Goal: Task Accomplishment & Management: Use online tool/utility

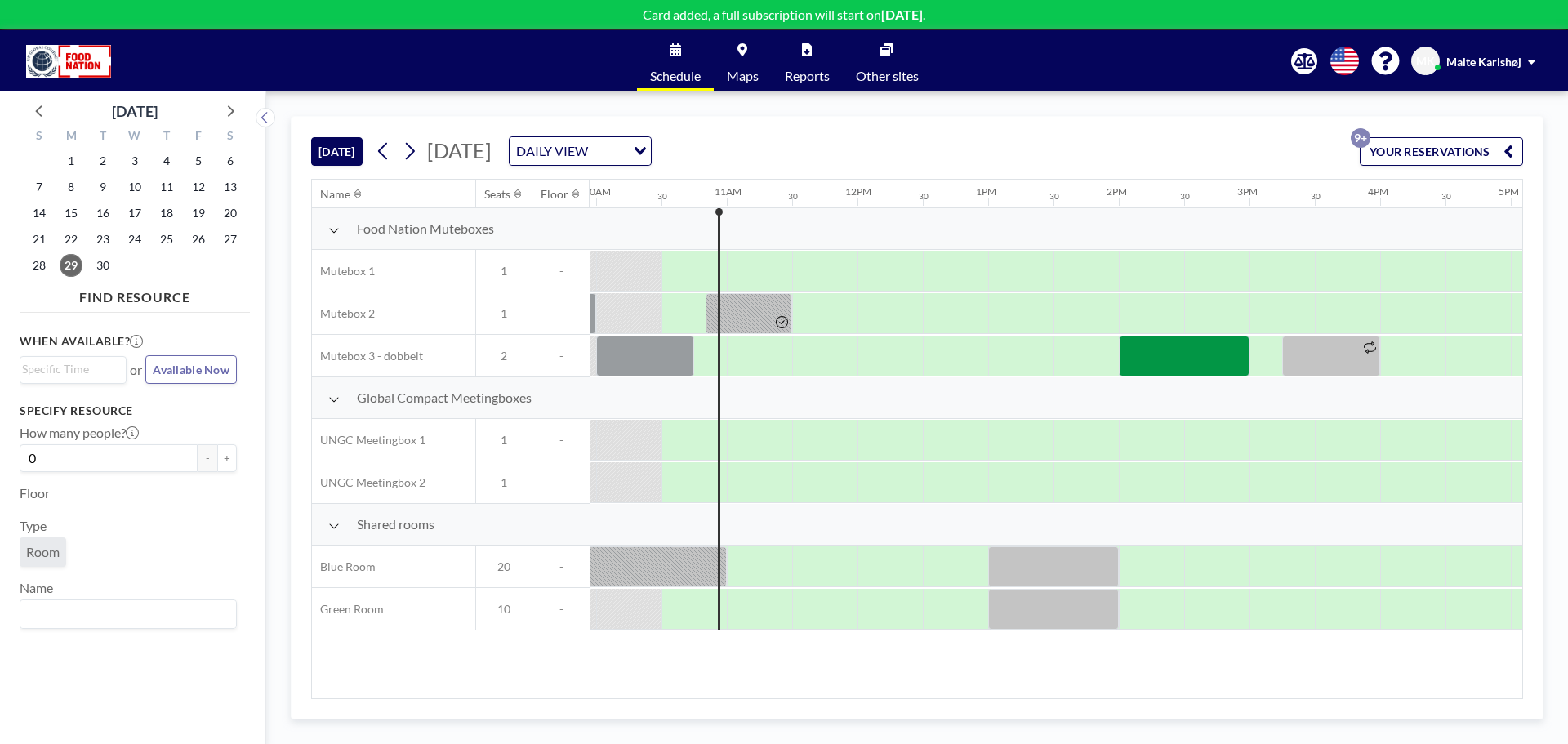
scroll to position [0, 1307]
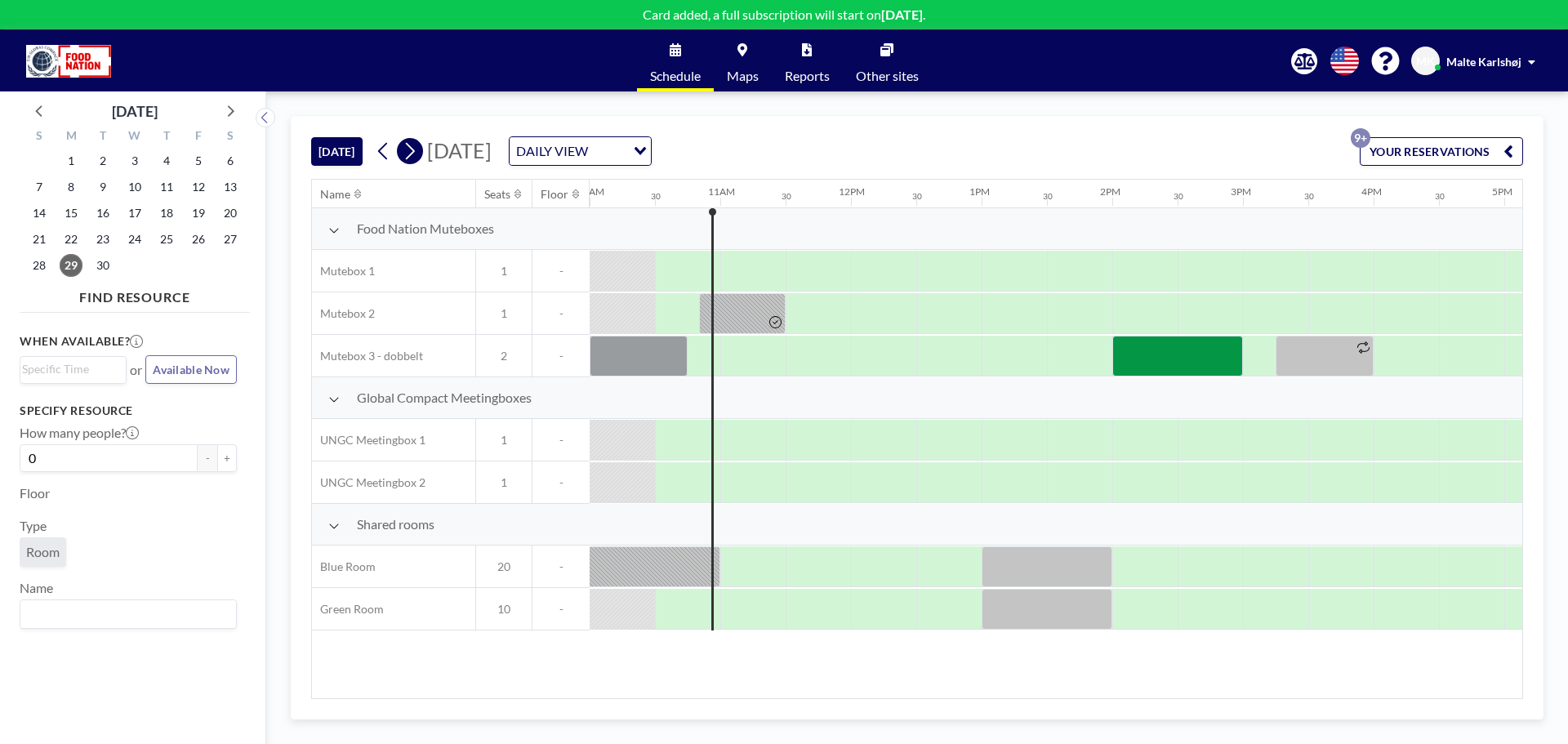
click at [413, 151] on icon at bounding box center [409, 151] width 16 height 24
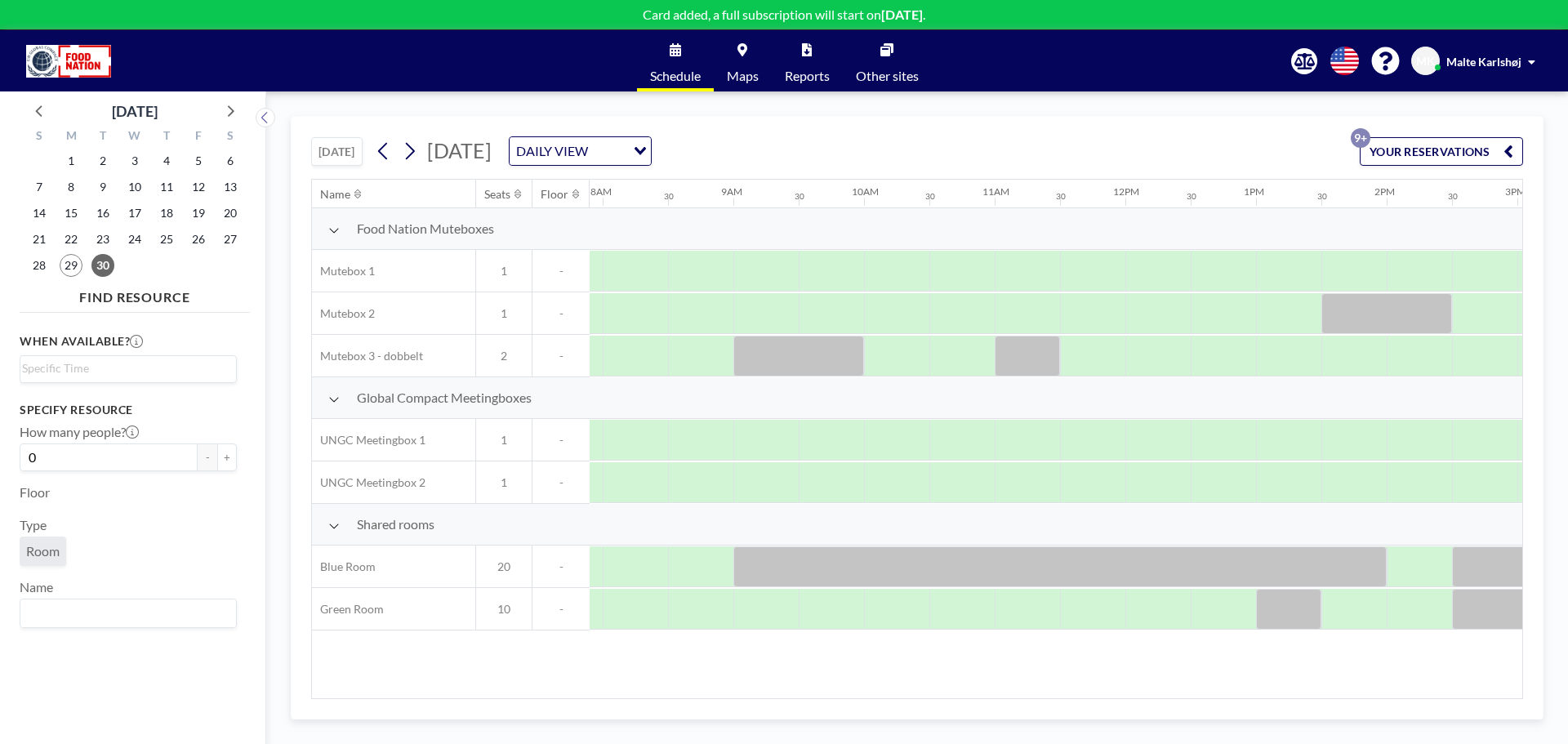
scroll to position [0, 1045]
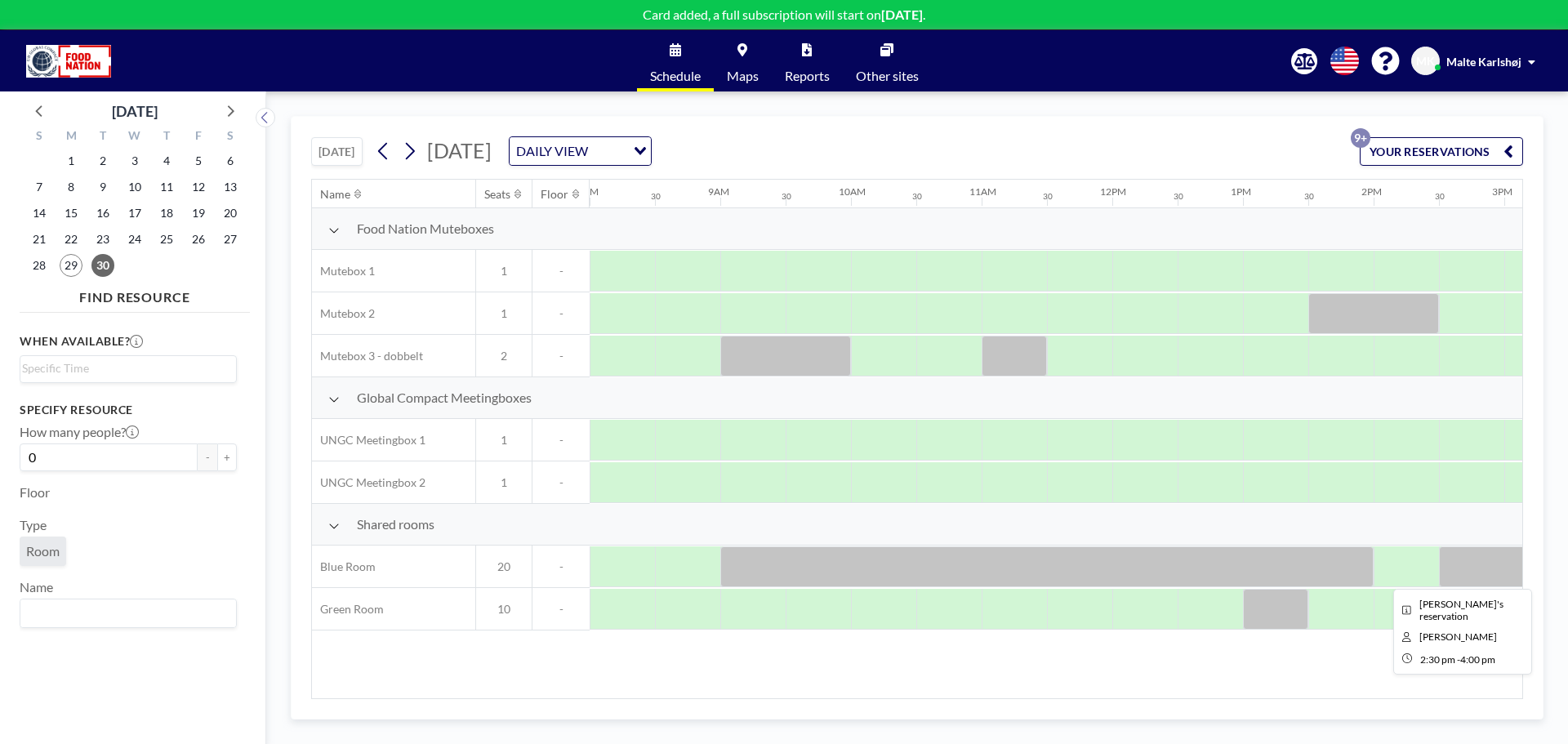
click at [1495, 566] on div at bounding box center [1537, 566] width 196 height 41
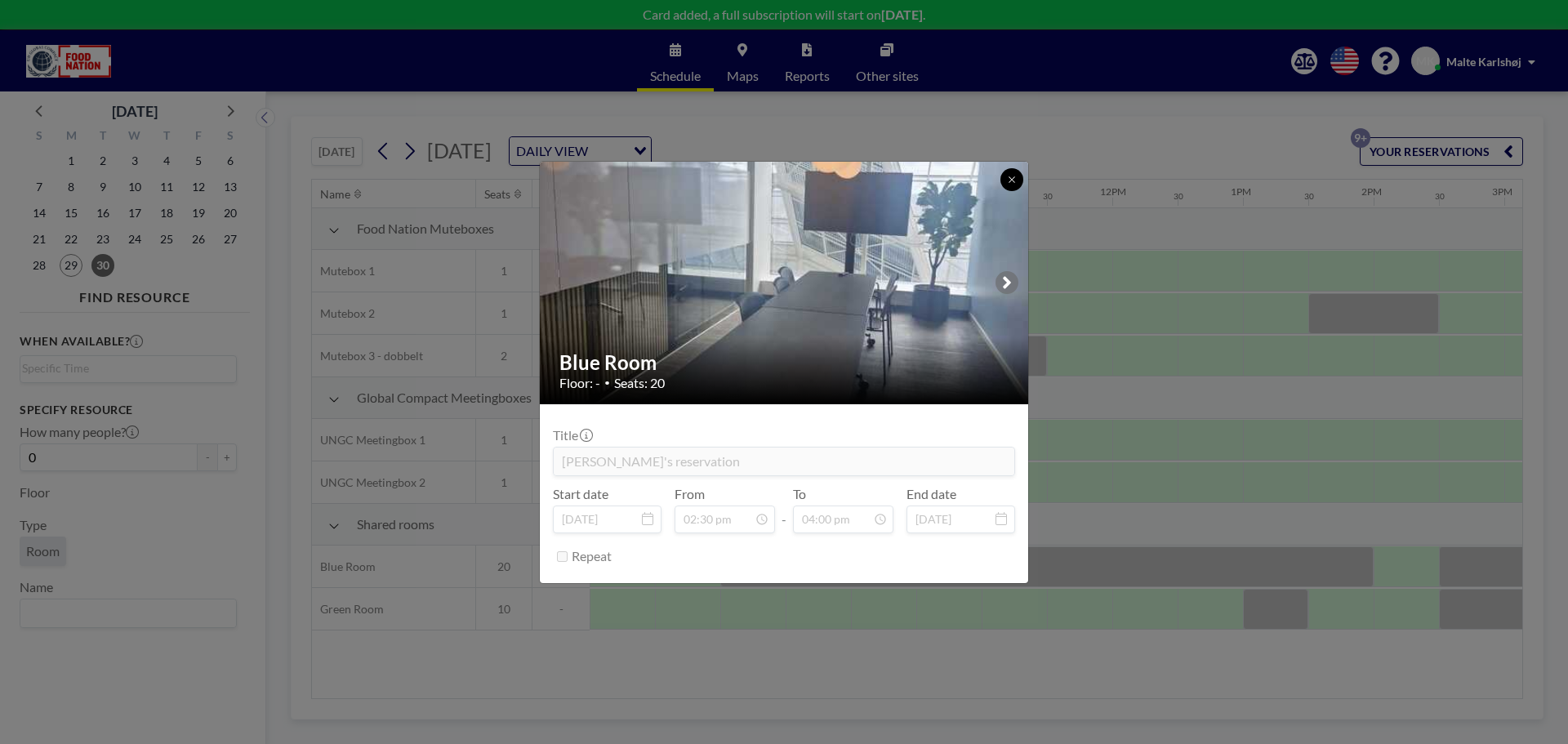
click at [1003, 183] on button at bounding box center [1012, 179] width 23 height 23
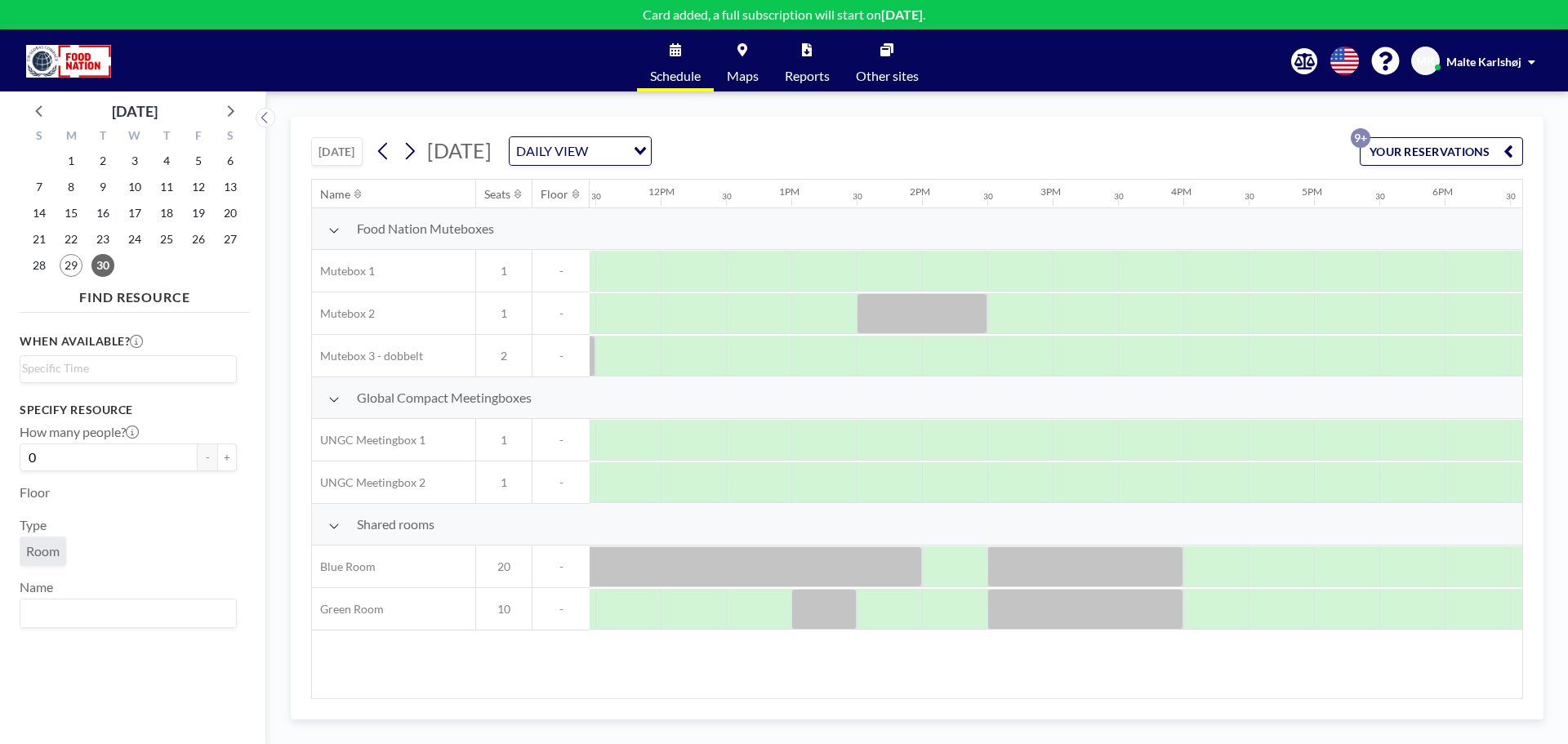
scroll to position [0, 1501]
click at [1058, 550] on div at bounding box center [1081, 566] width 196 height 41
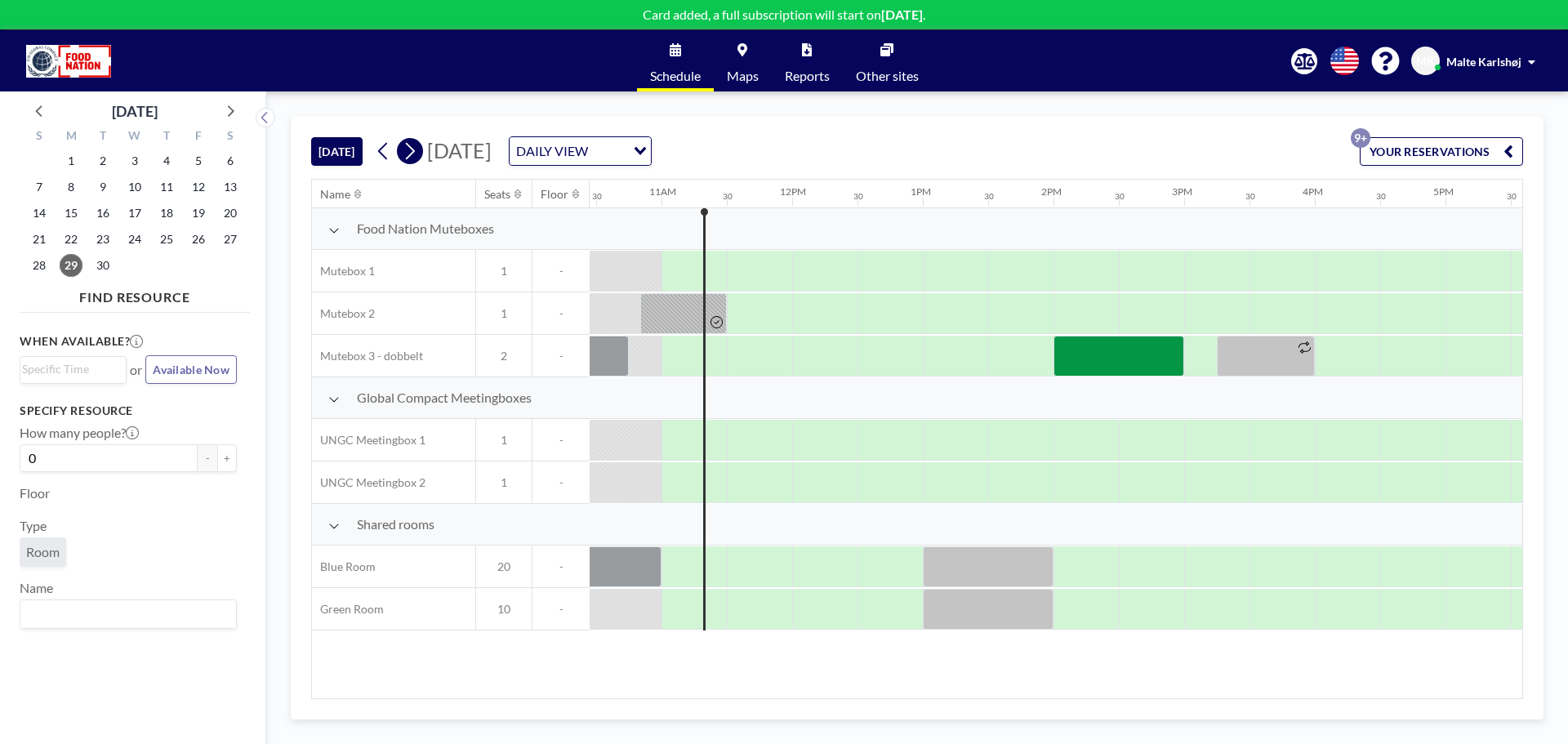
scroll to position [0, 1372]
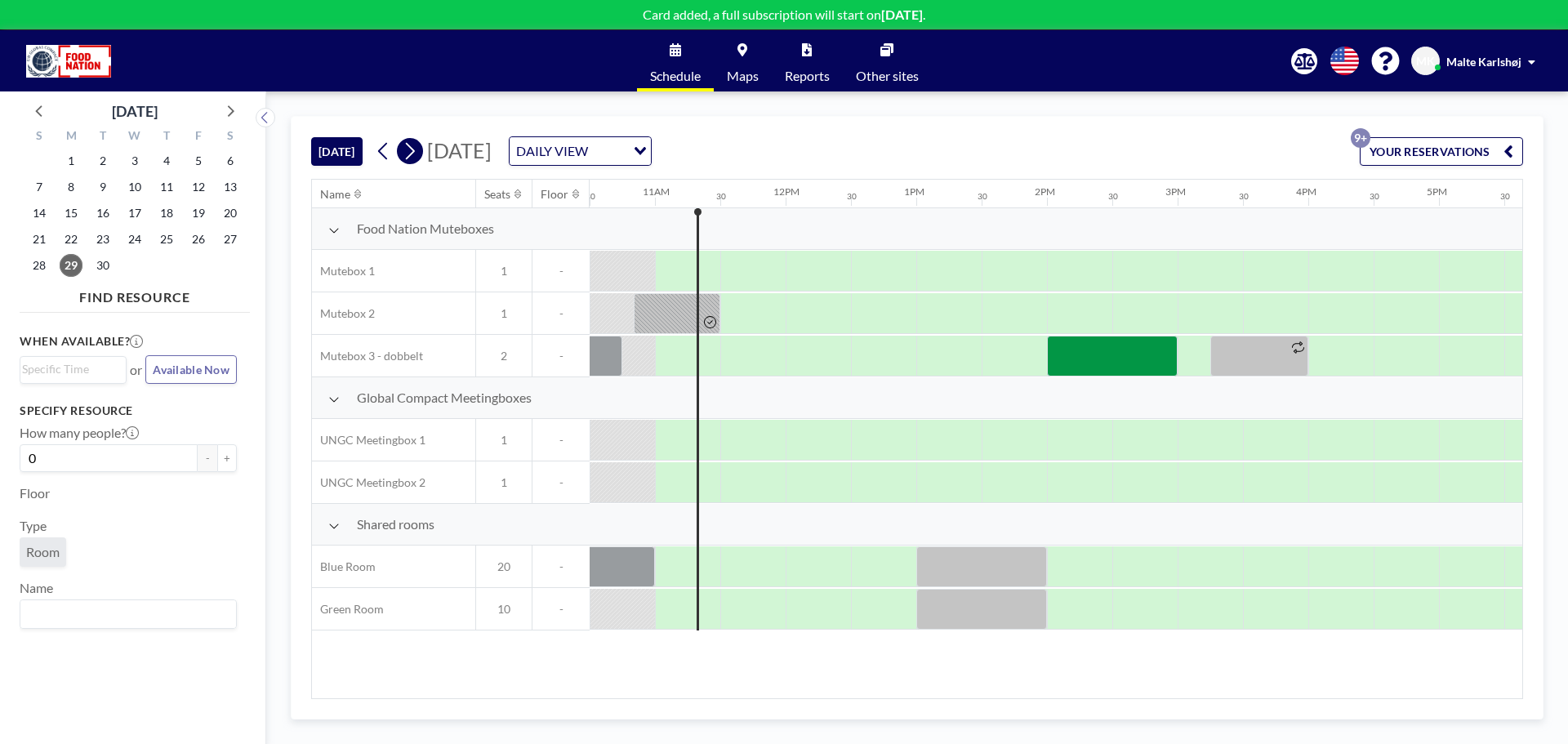
click at [414, 154] on icon at bounding box center [410, 152] width 9 height 17
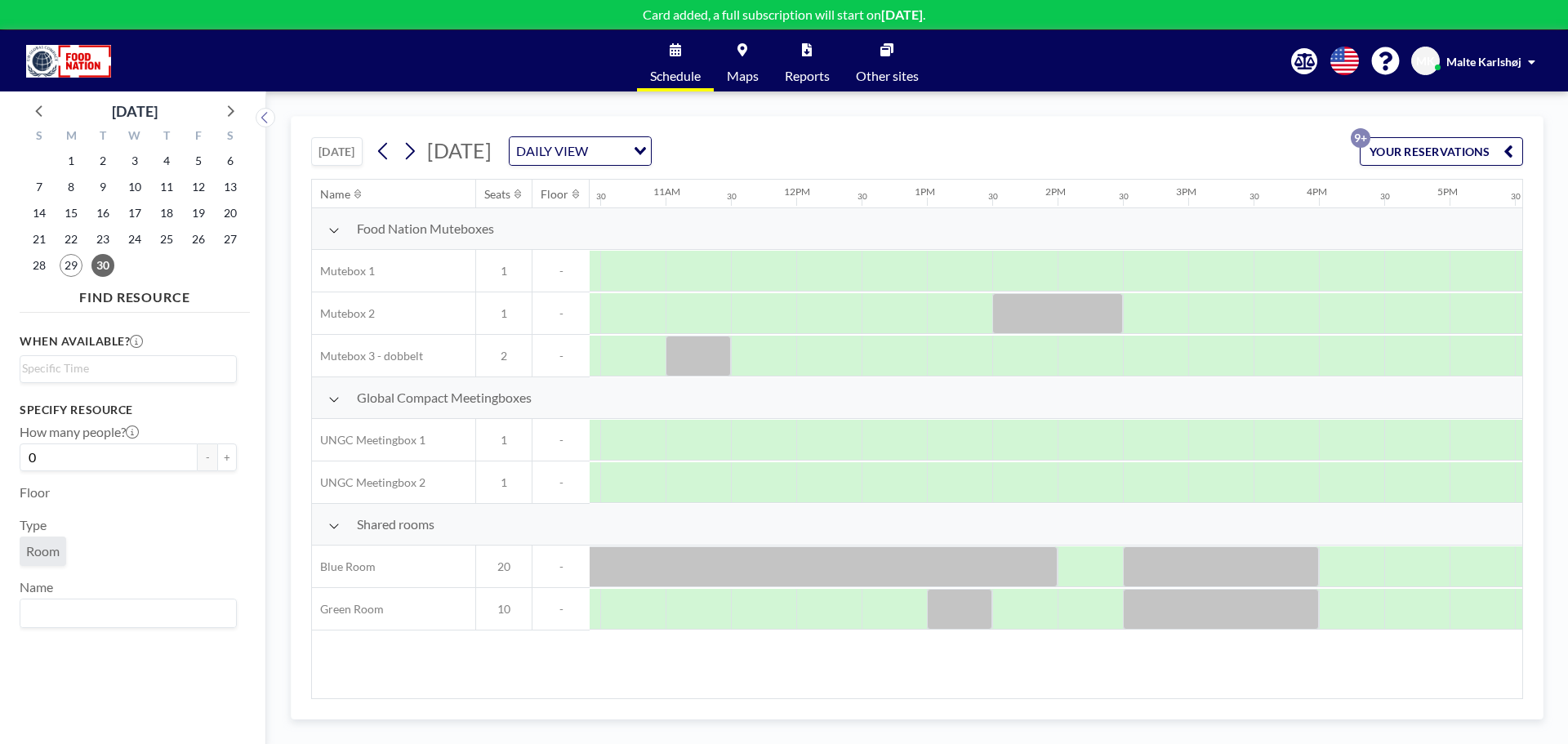
scroll to position [0, 1385]
